Goal: Navigation & Orientation: Understand site structure

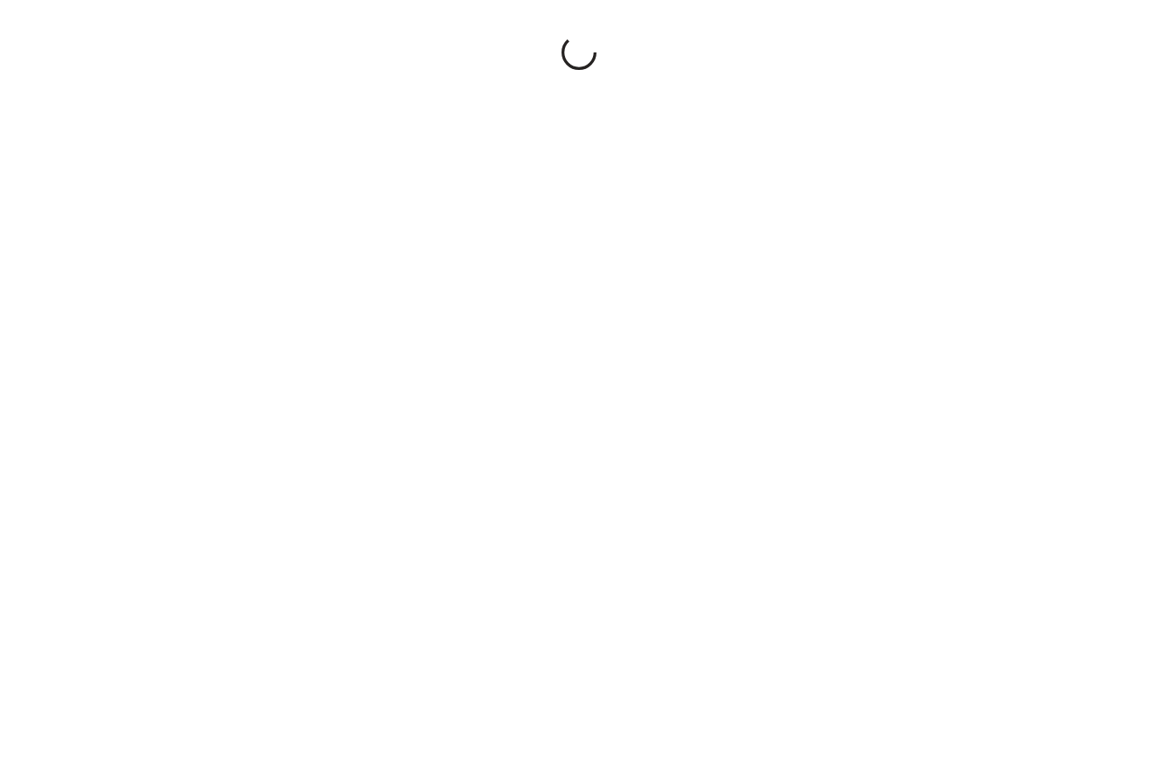
select select "**"
